Goal: Information Seeking & Learning: Learn about a topic

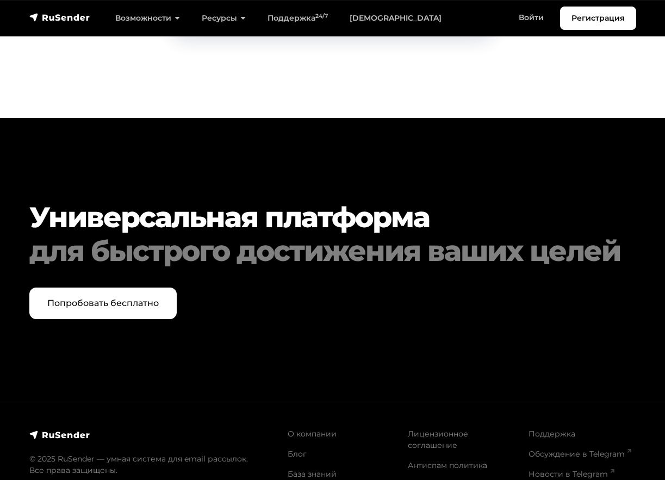
scroll to position [5255, 0]
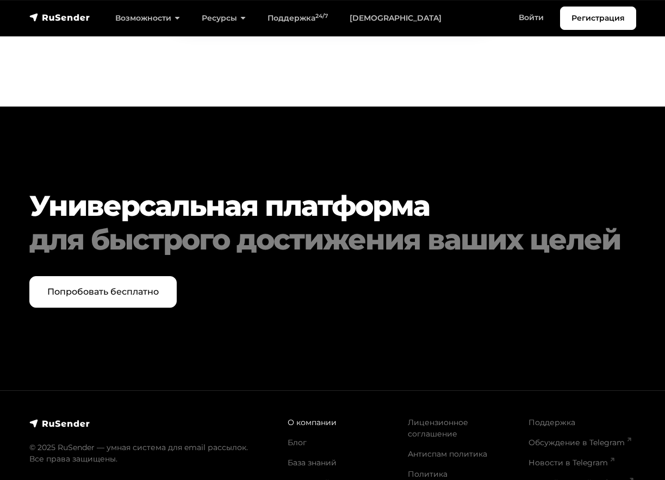
click at [312, 418] on link "О компании" at bounding box center [312, 423] width 49 height 10
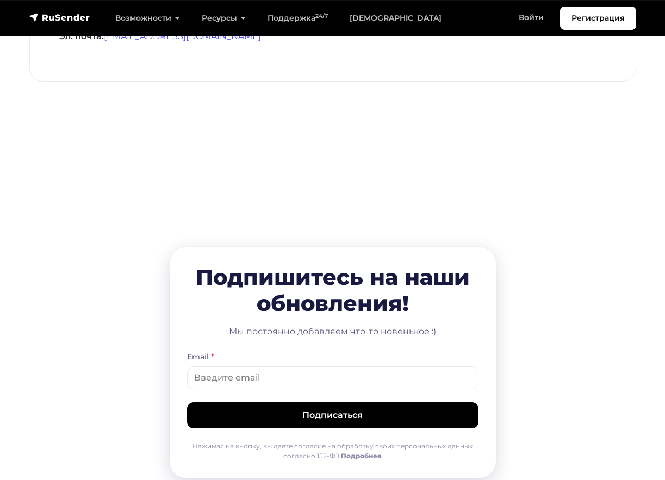
scroll to position [54, 0]
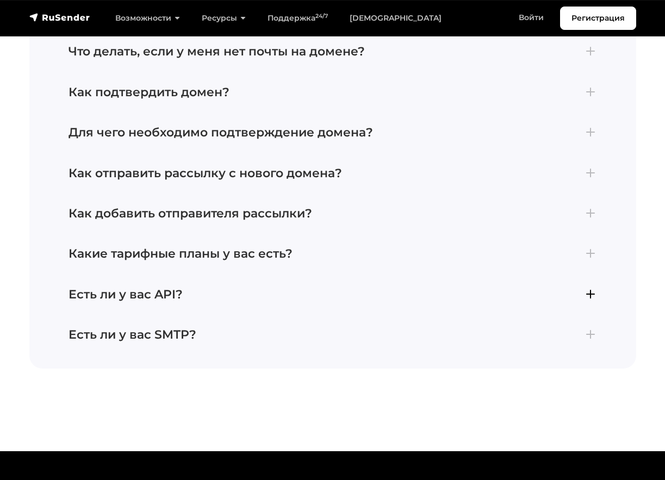
scroll to position [4592, 0]
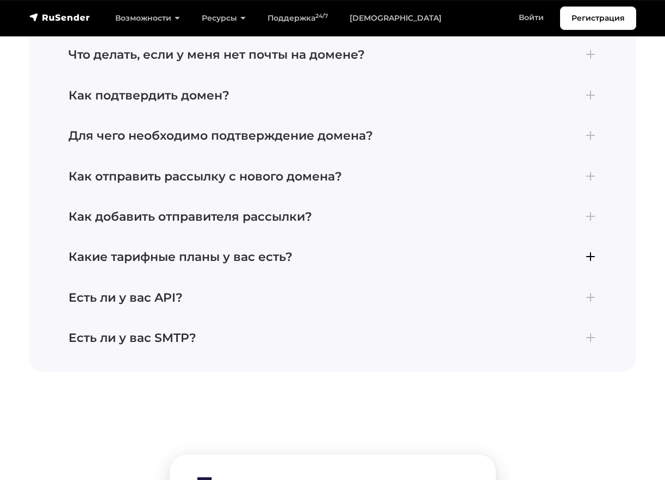
click at [586, 250] on h4 "Какие тарифные планы у вас есть?" at bounding box center [333, 257] width 529 height 14
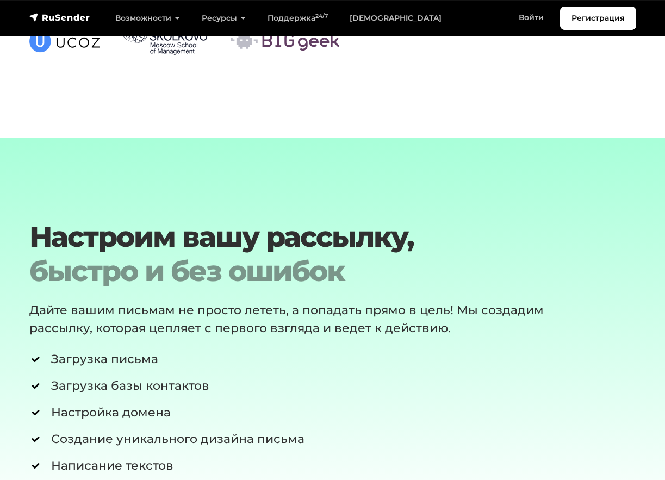
scroll to position [3641, 0]
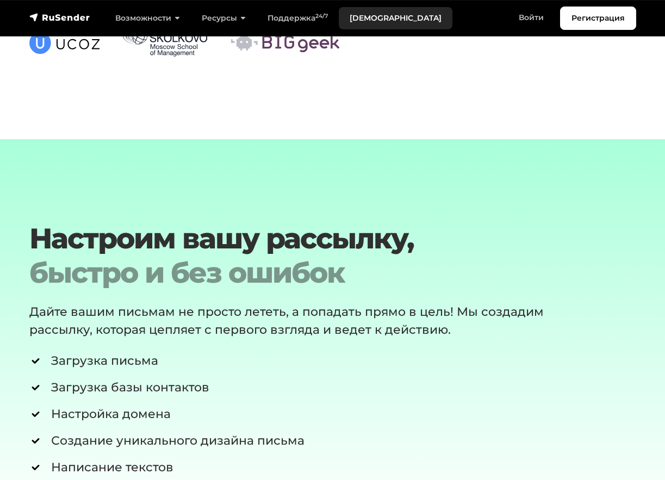
click at [368, 16] on link "[DEMOGRAPHIC_DATA]" at bounding box center [396, 18] width 114 height 22
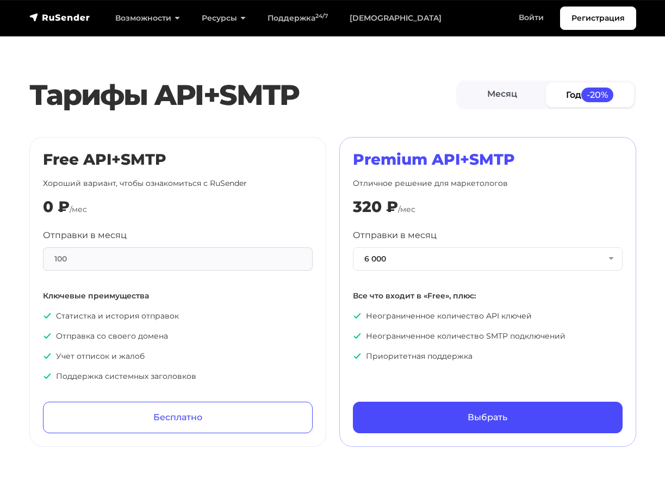
scroll to position [435, 0]
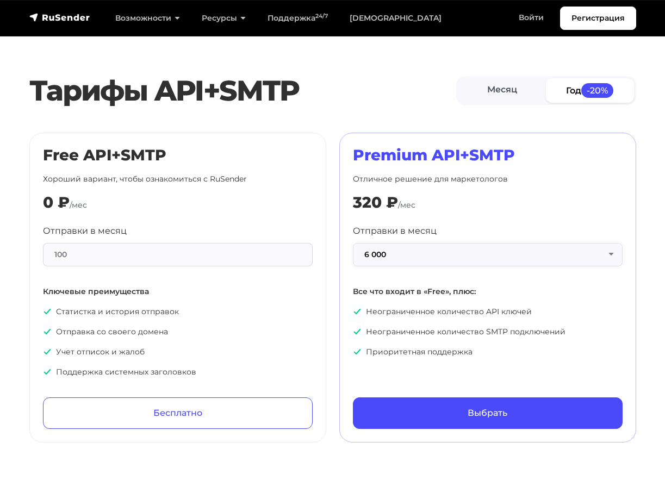
click at [611, 254] on button "6 000" at bounding box center [488, 254] width 270 height 23
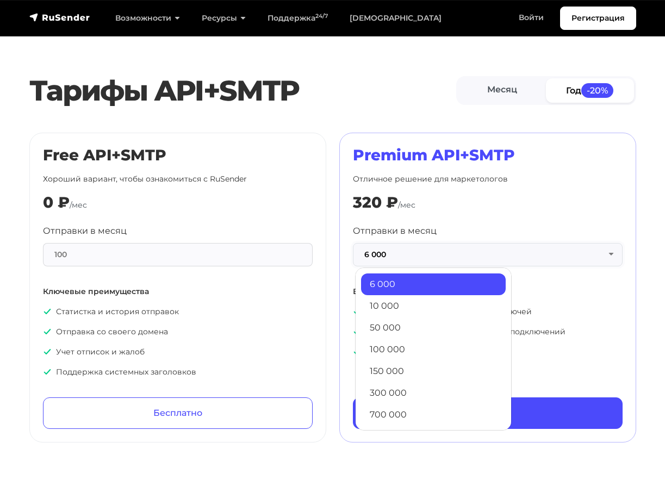
click at [611, 254] on button "6 000" at bounding box center [488, 254] width 270 height 23
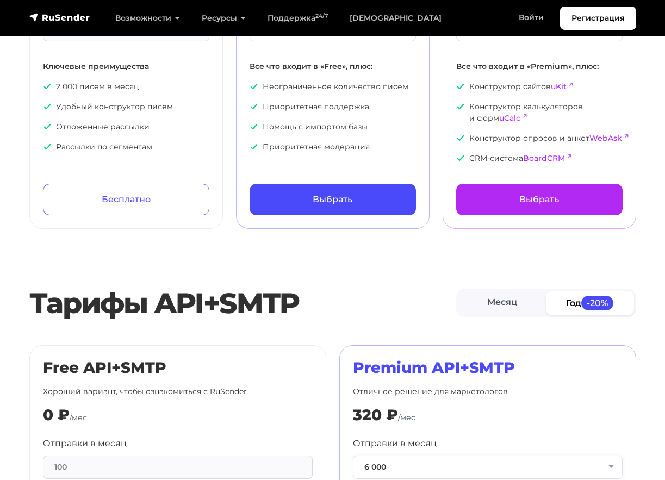
scroll to position [0, 0]
